Goal: Task Accomplishment & Management: Manage account settings

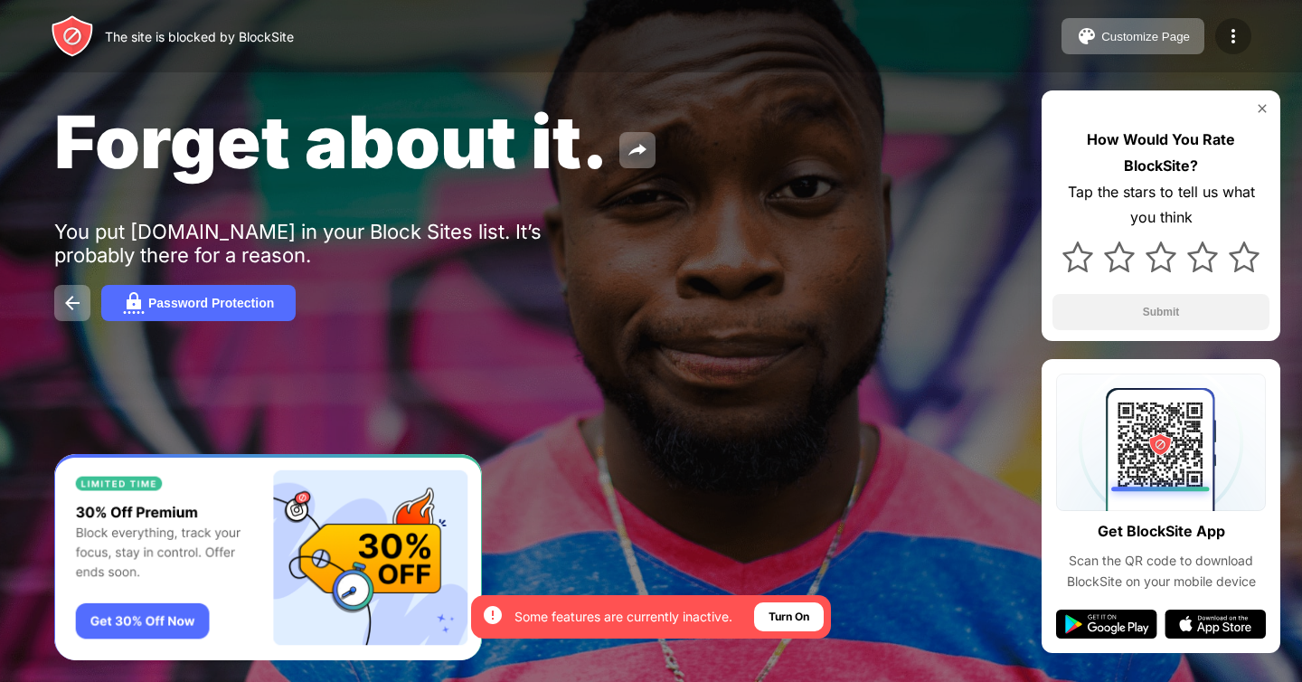
click at [1237, 32] on img at bounding box center [1233, 36] width 22 height 22
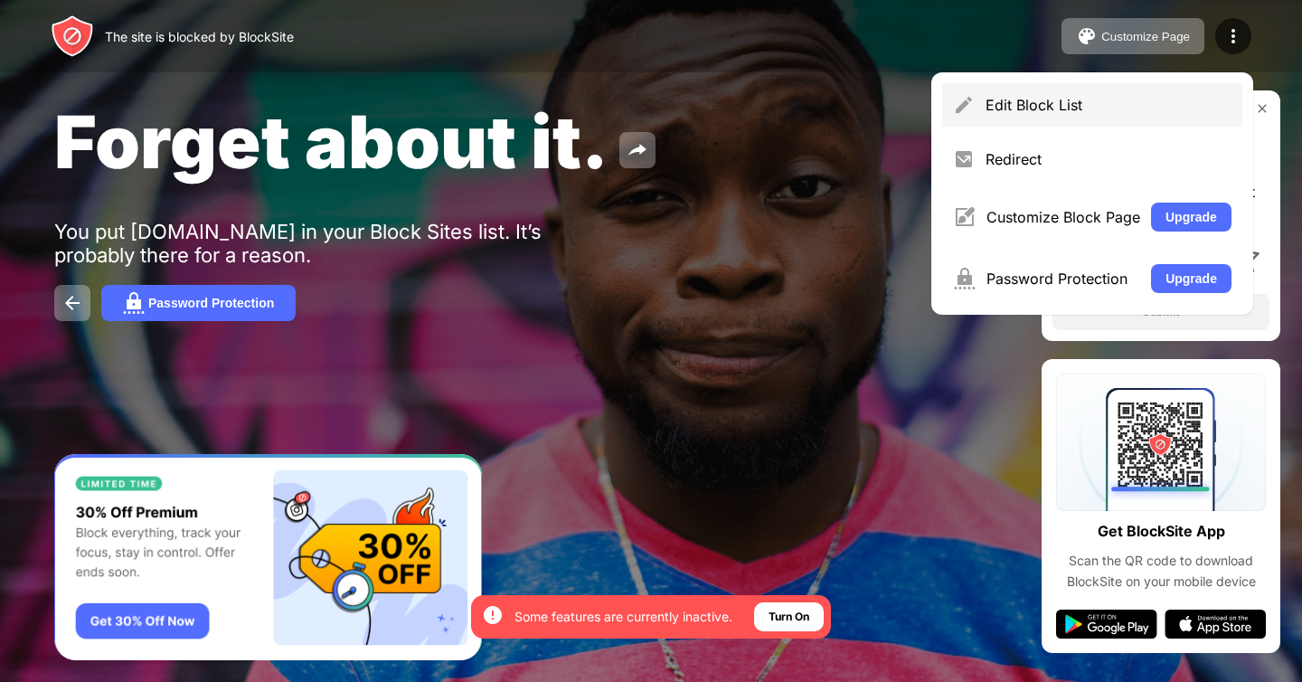
click at [1071, 97] on div "Edit Block List" at bounding box center [1108, 105] width 246 height 18
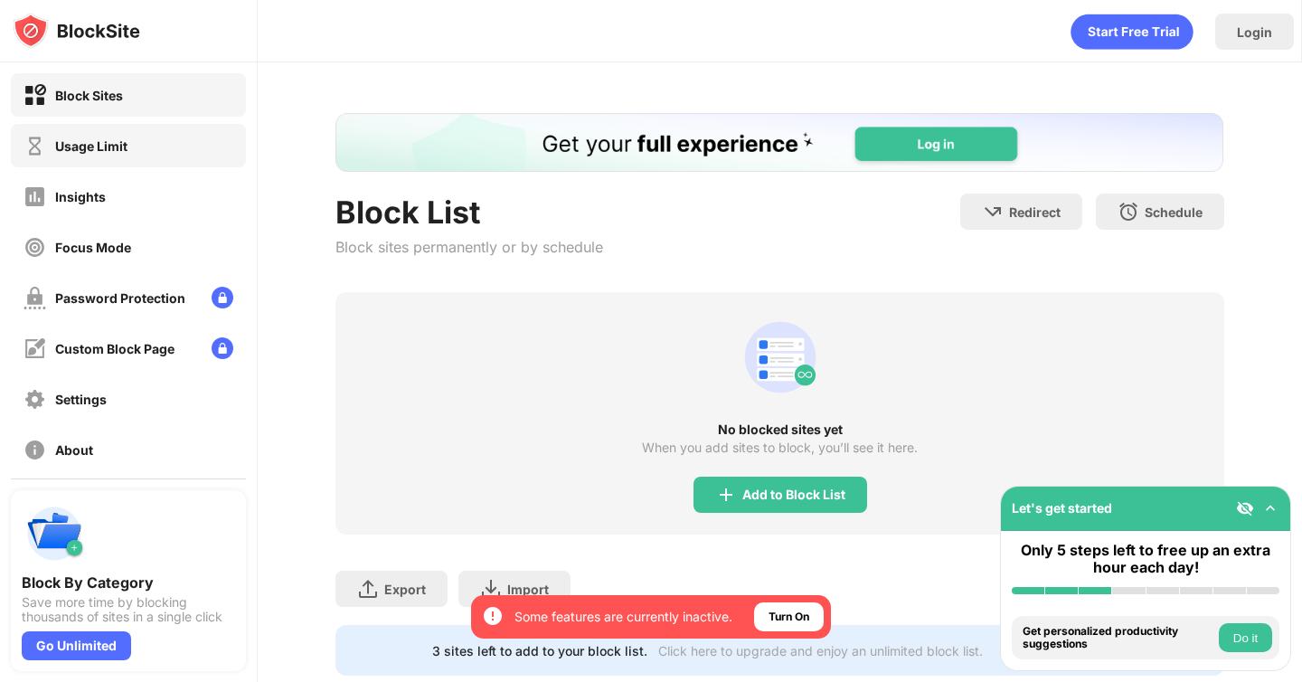
click at [151, 159] on div "Usage Limit" at bounding box center [128, 145] width 235 height 43
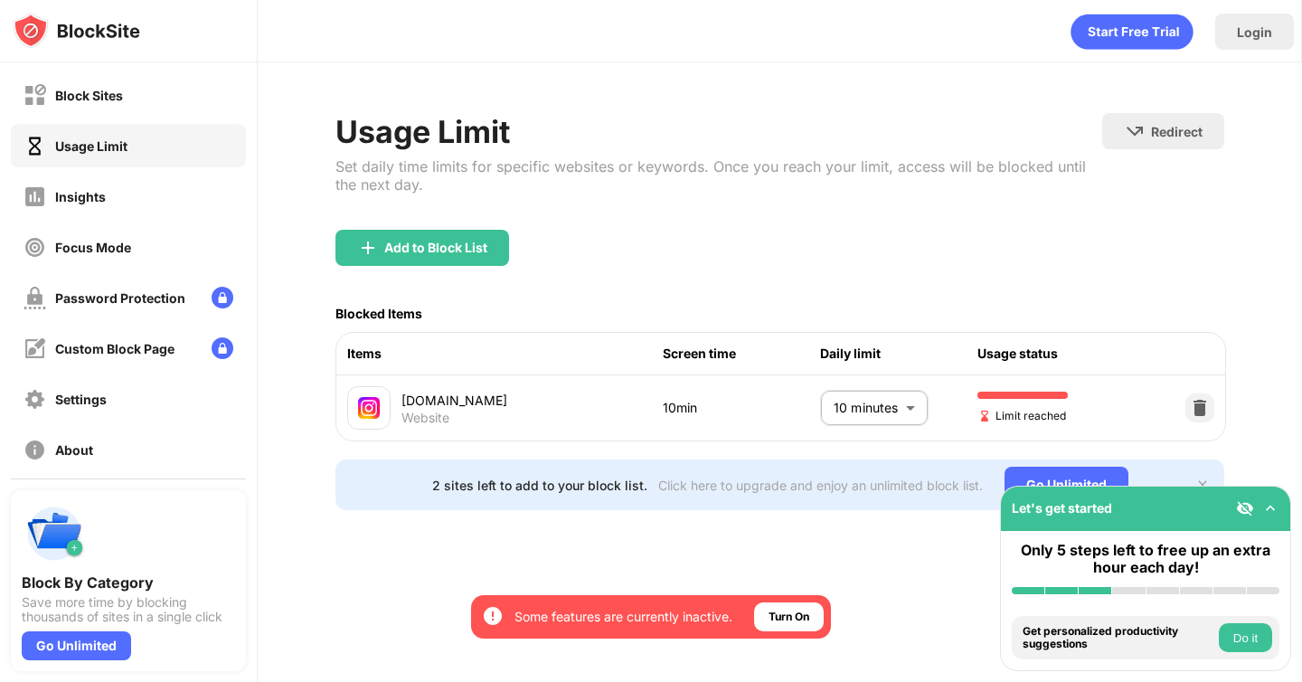
click at [862, 400] on body "By opting in, you ensure access to all the features and benefits that rely on t…" at bounding box center [651, 341] width 1302 height 682
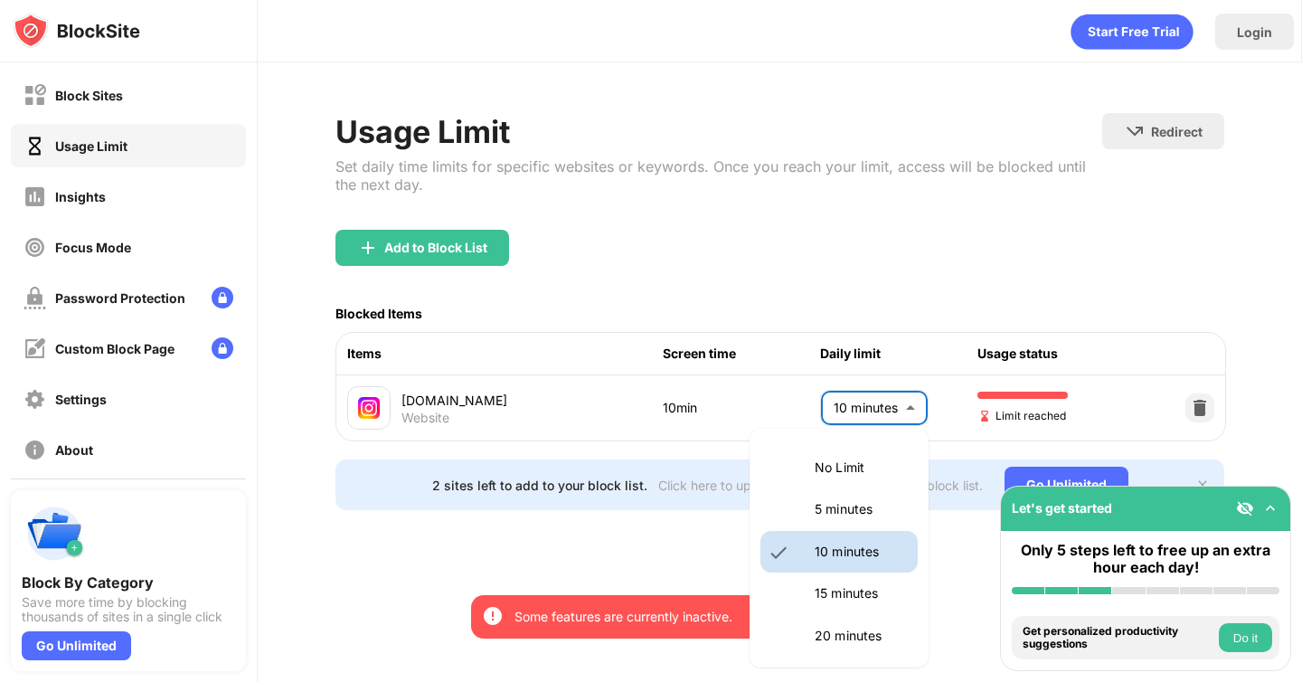
click at [868, 588] on p "15 minutes" at bounding box center [860, 593] width 92 height 20
type input "**"
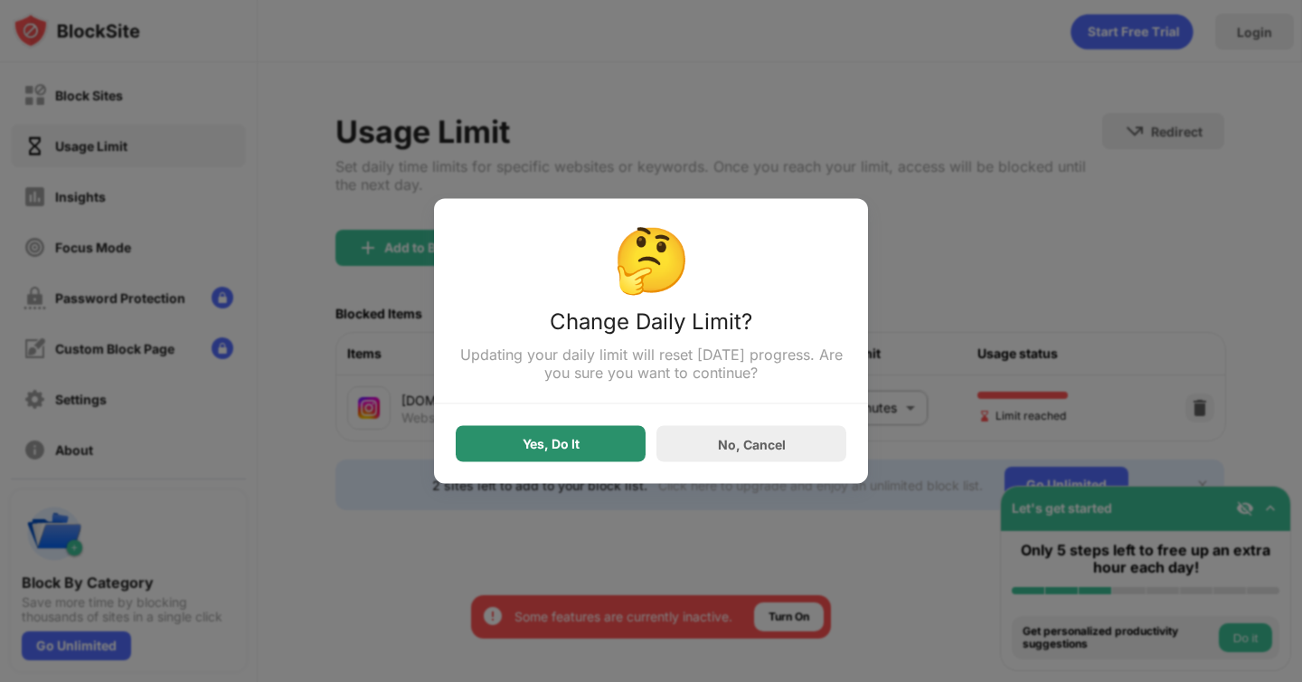
click at [577, 449] on div "Yes, Do It" at bounding box center [550, 444] width 57 height 14
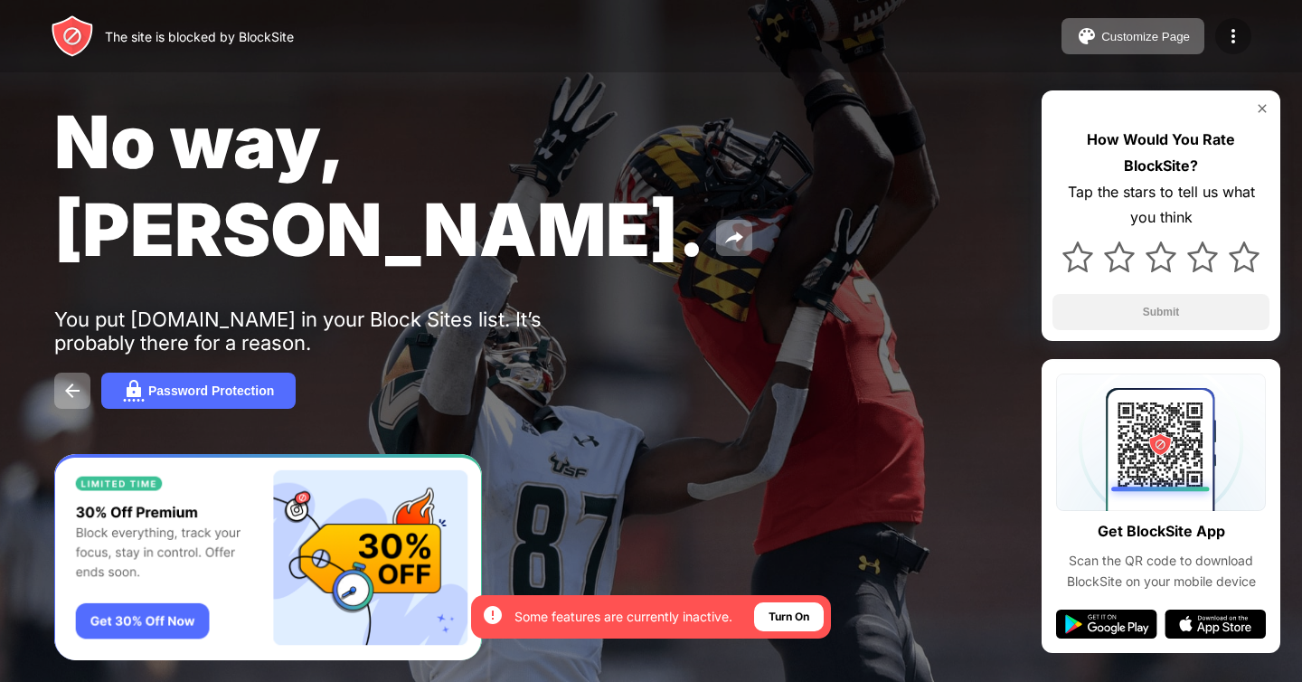
click at [1230, 34] on img at bounding box center [1233, 36] width 22 height 22
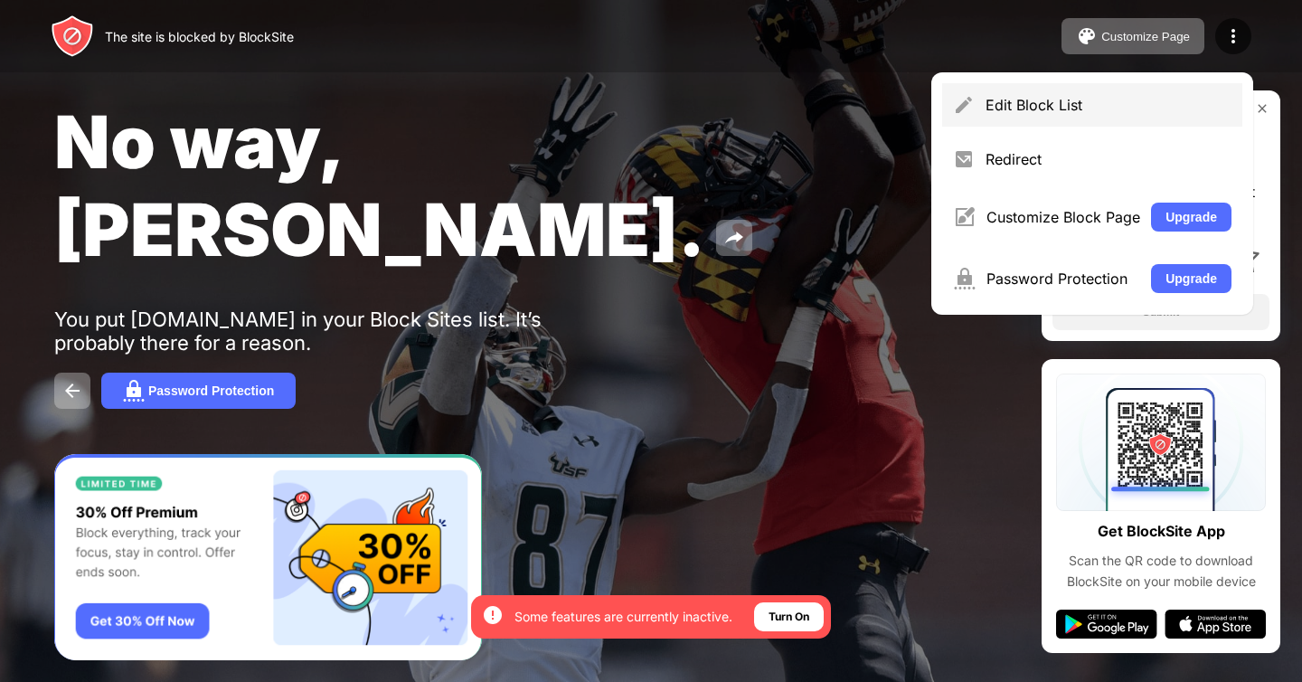
click at [1032, 102] on div "Edit Block List" at bounding box center [1108, 105] width 246 height 18
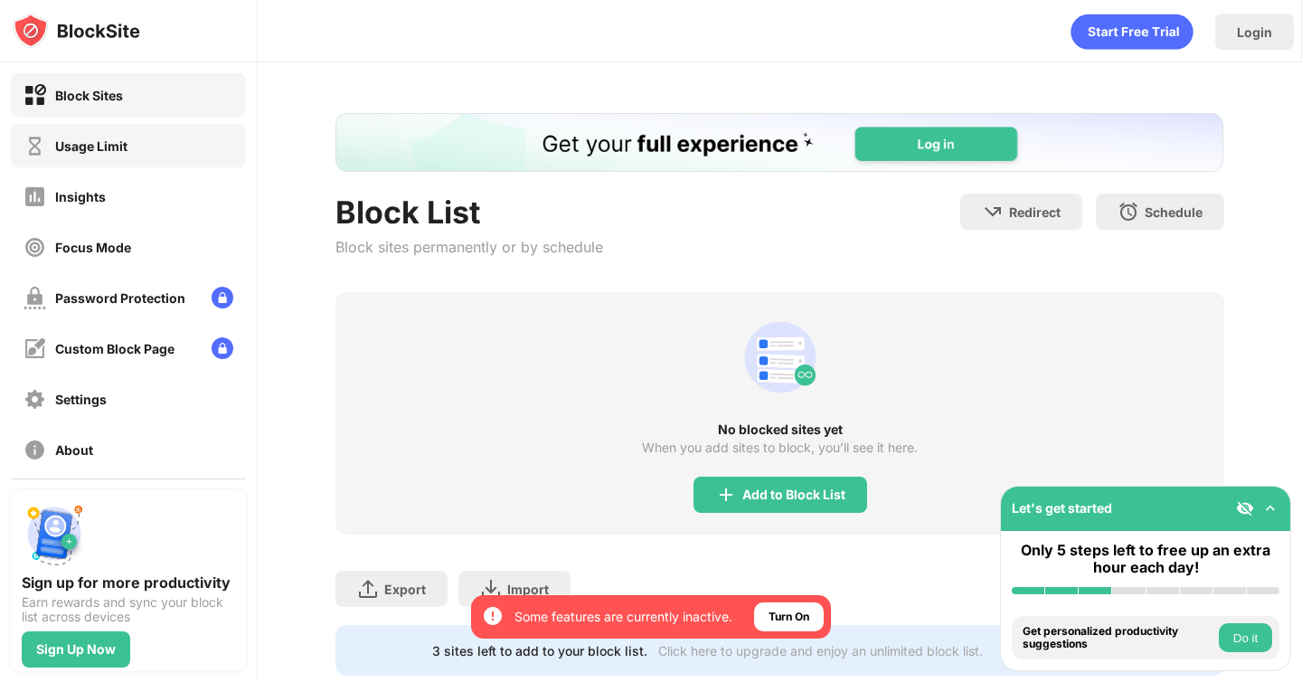
click at [121, 157] on div "Usage Limit" at bounding box center [128, 145] width 235 height 43
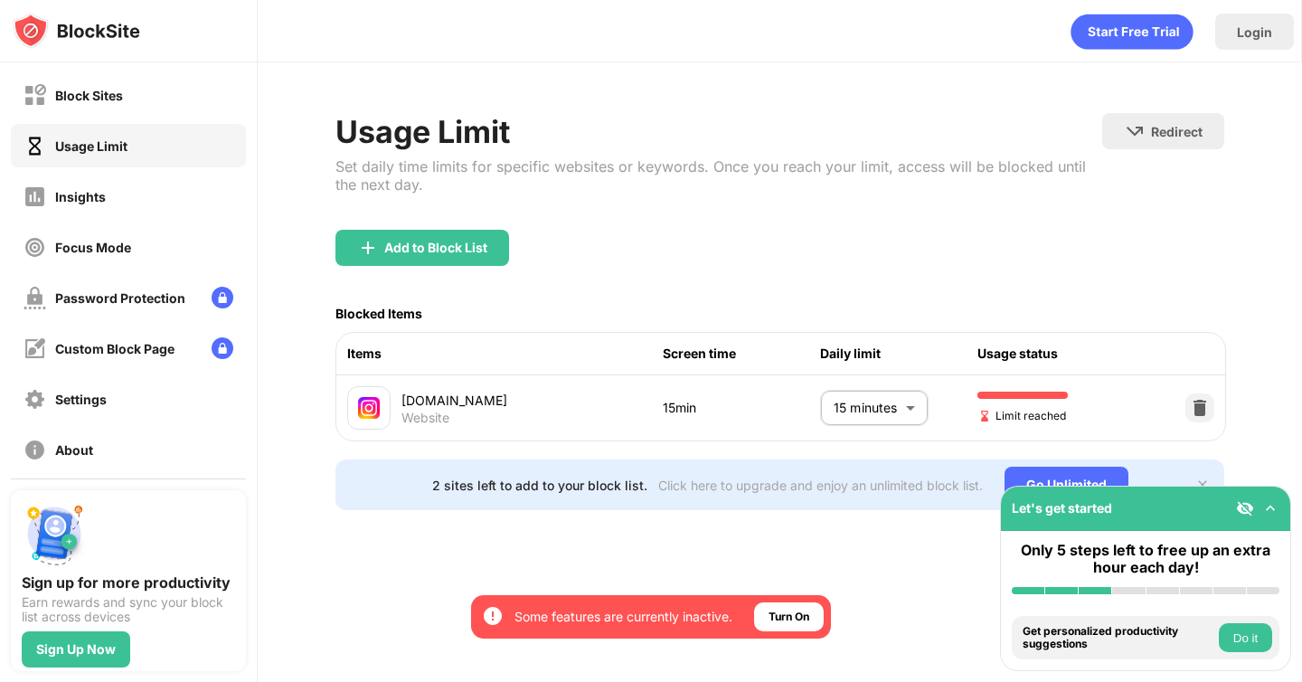
click at [881, 397] on body "By opting in, you ensure access to all the features and benefits that rely on t…" at bounding box center [651, 341] width 1302 height 682
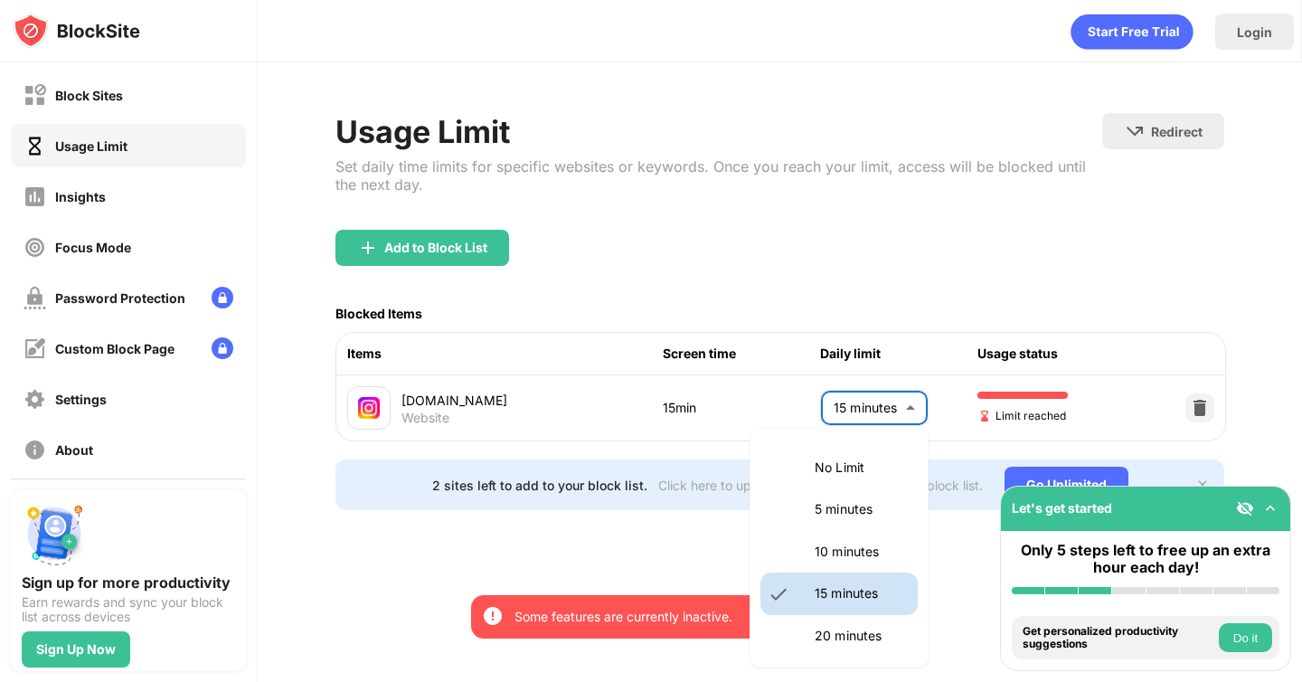
click at [843, 547] on p "10 minutes" at bounding box center [860, 551] width 92 height 20
type input "**"
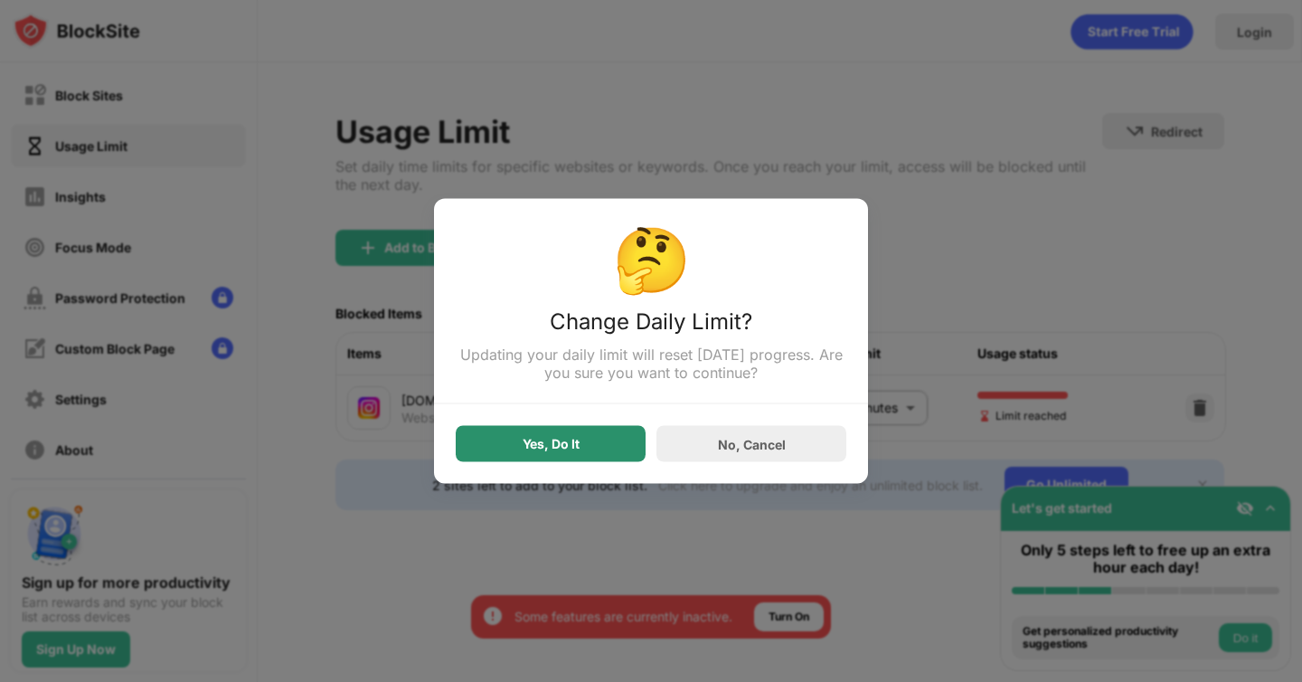
click at [607, 454] on div "Yes, Do It" at bounding box center [551, 444] width 190 height 36
